Goal: Information Seeking & Learning: Learn about a topic

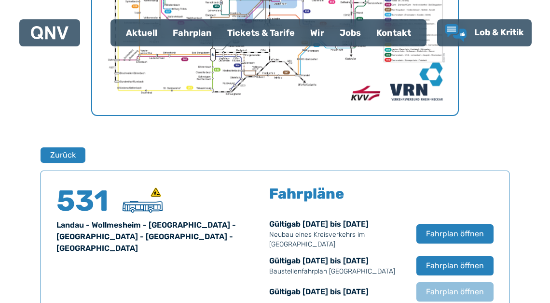
scroll to position [541, 0]
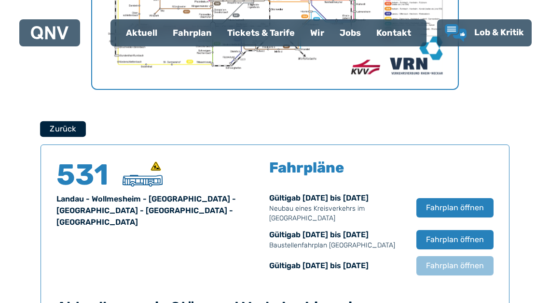
click at [71, 130] on button "Zurück" at bounding box center [63, 129] width 46 height 16
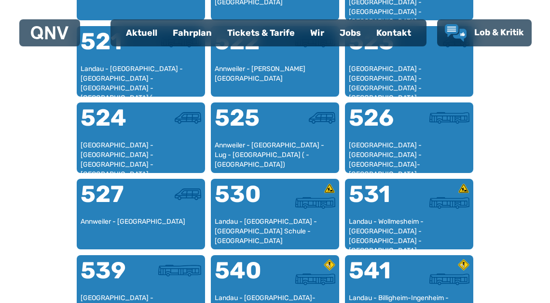
scroll to position [737, 0]
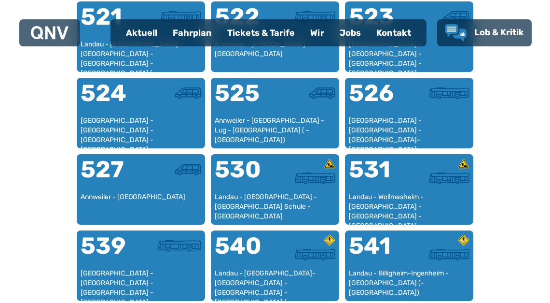
drag, startPoint x: 555, startPoint y: 97, endPoint x: 549, endPoint y: 178, distance: 80.8
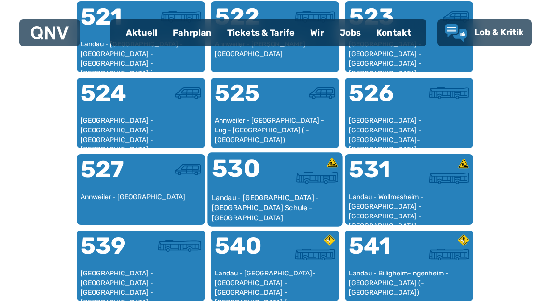
click at [227, 177] on div "530" at bounding box center [243, 174] width 63 height 36
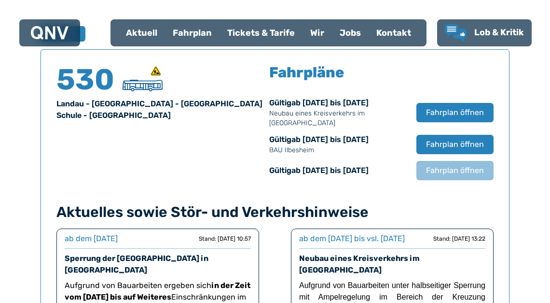
scroll to position [636, 0]
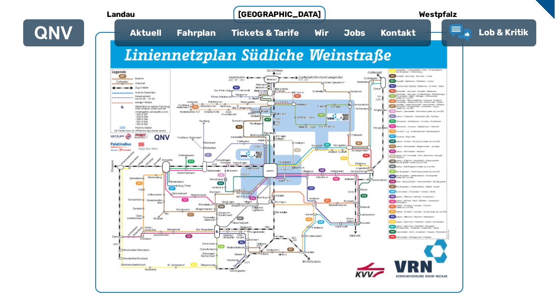
scroll to position [317, 0]
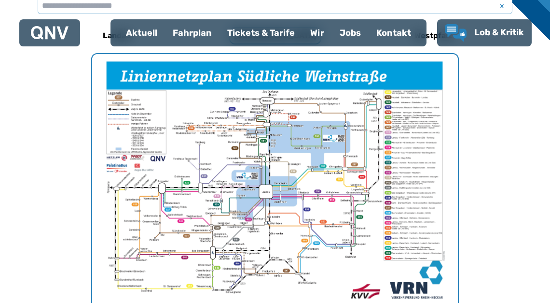
drag, startPoint x: 556, startPoint y: 108, endPoint x: 587, endPoint y: 102, distance: 31.9
click at [228, 210] on img "1 von 1" at bounding box center [275, 183] width 366 height 259
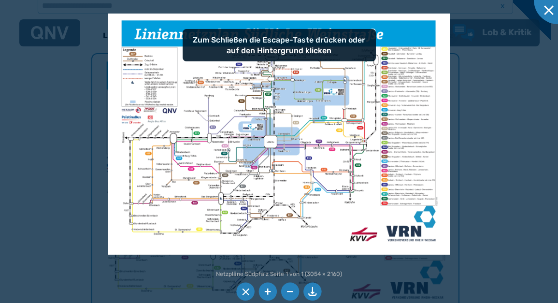
click at [231, 176] on img at bounding box center [278, 134] width 341 height 241
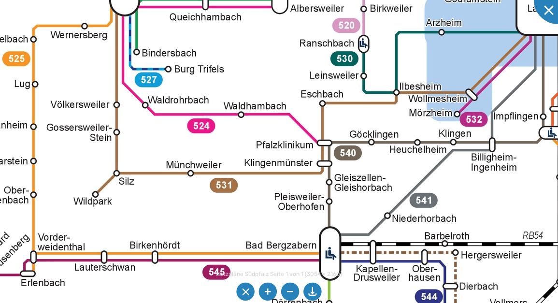
drag, startPoint x: 327, startPoint y: 232, endPoint x: 470, endPoint y: 213, distance: 144.6
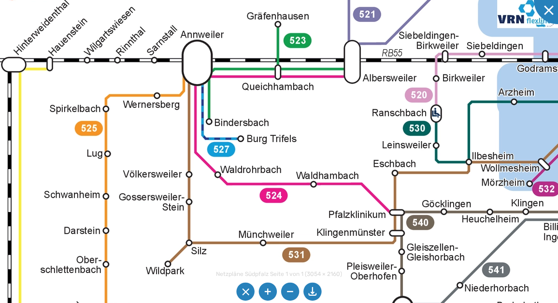
drag, startPoint x: 216, startPoint y: 53, endPoint x: 289, endPoint y: 122, distance: 100.4
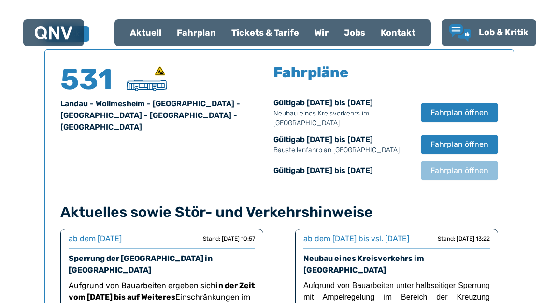
scroll to position [636, 0]
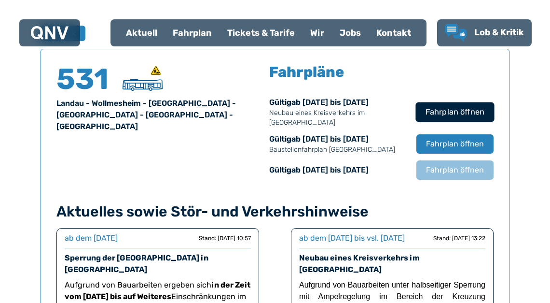
click at [472, 118] on button "Fahrplan öffnen" at bounding box center [455, 112] width 79 height 20
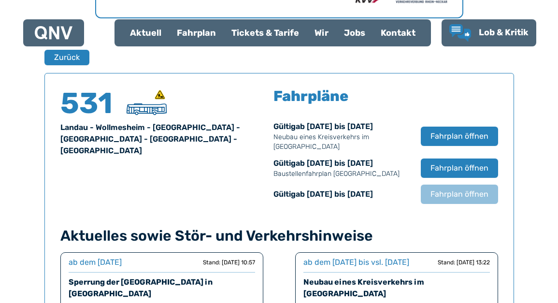
scroll to position [586, 0]
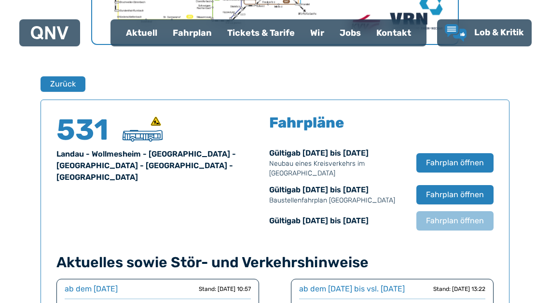
drag, startPoint x: 552, startPoint y: 180, endPoint x: 544, endPoint y: 157, distance: 23.7
click at [455, 161] on button "Fahrplan öffnen" at bounding box center [455, 163] width 79 height 20
